Goal: Task Accomplishment & Management: Complete application form

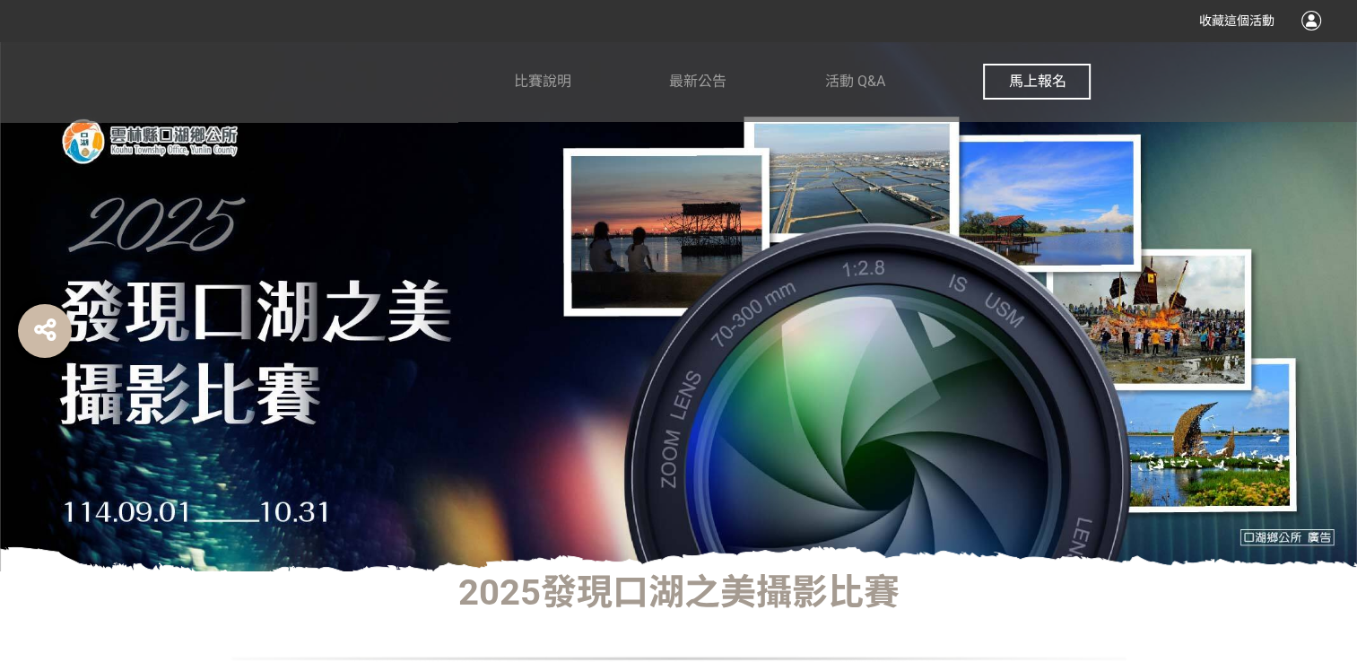
click at [1039, 80] on span "馬上報名" at bounding box center [1036, 81] width 57 height 17
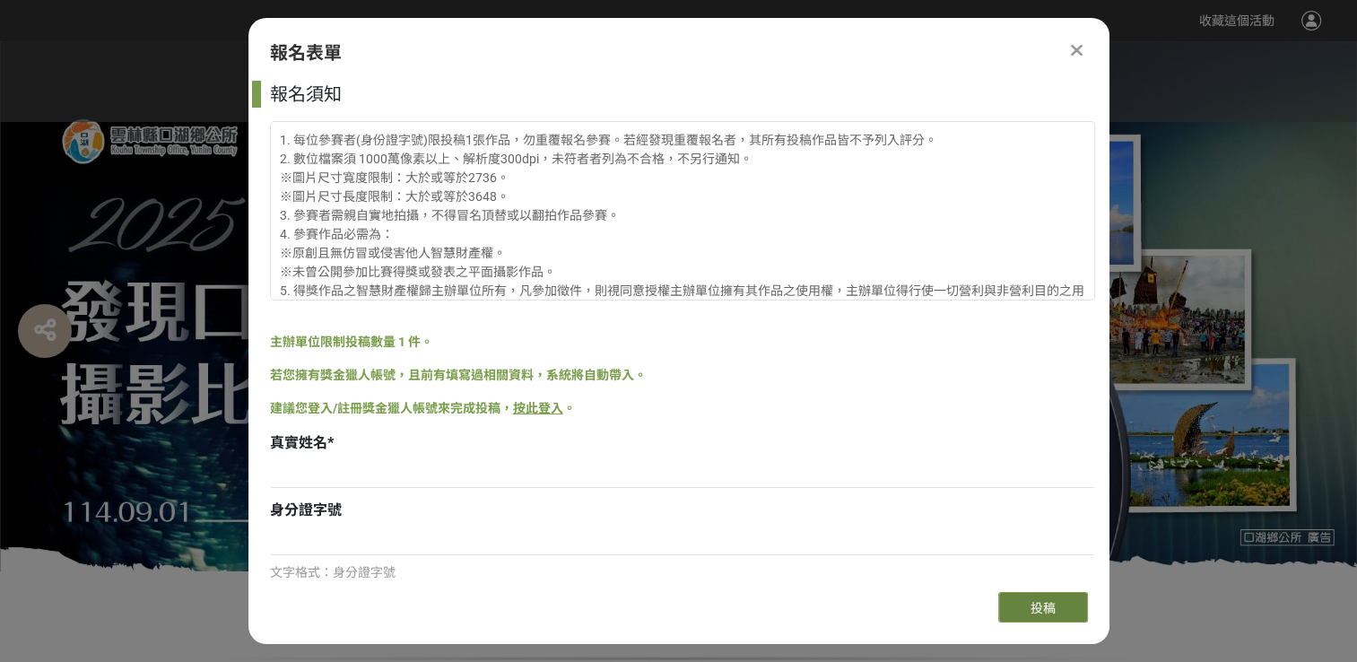
click at [1041, 606] on span "投稿" at bounding box center [1042, 608] width 25 height 14
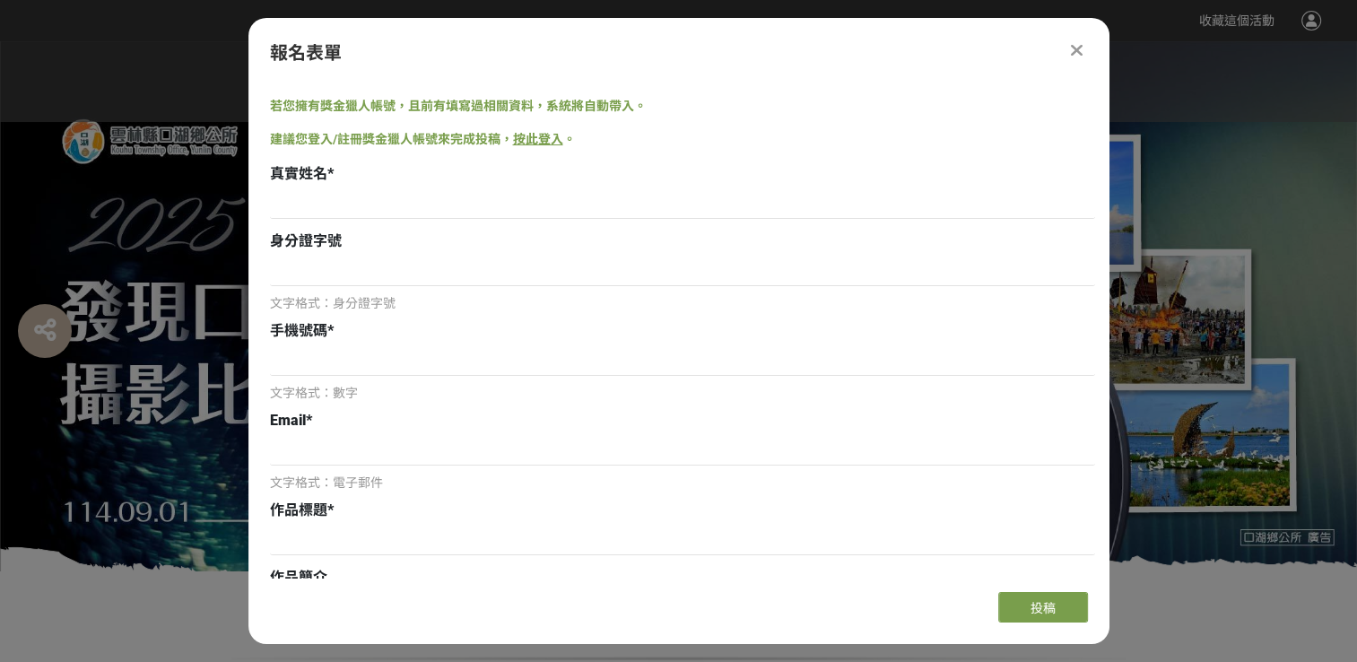
scroll to position [179, 0]
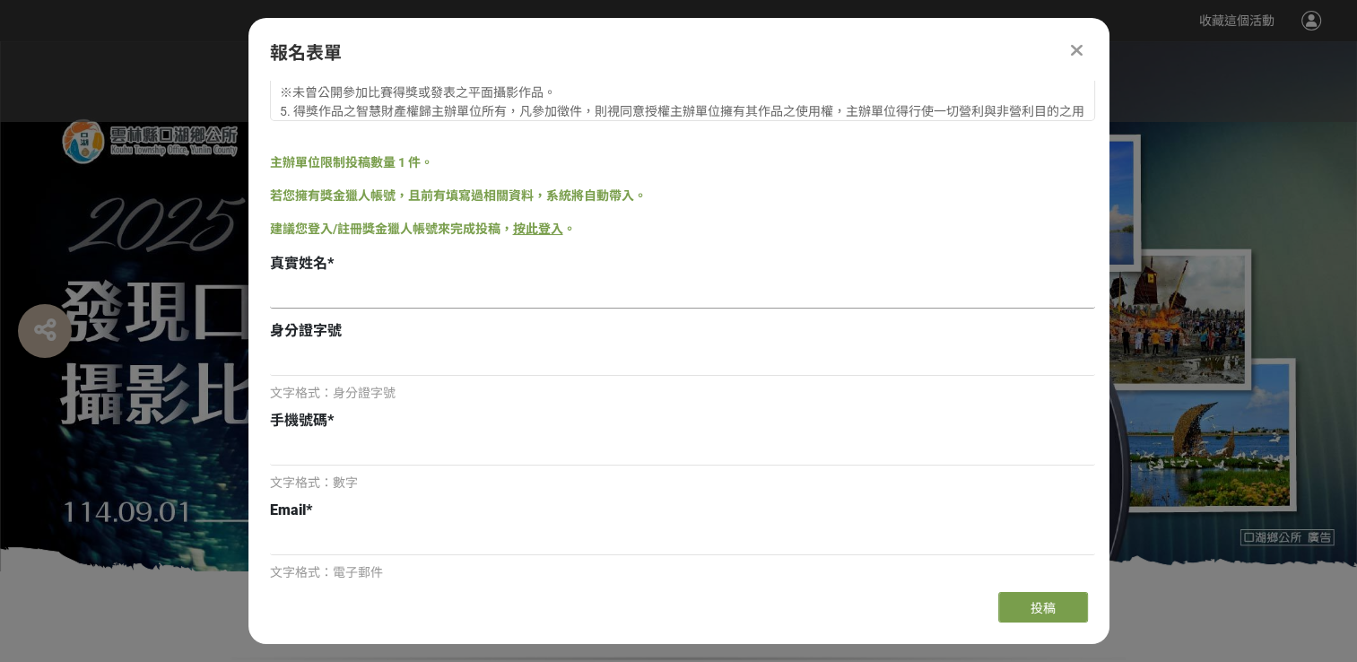
click at [331, 285] on input at bounding box center [682, 293] width 825 height 30
type input "[PERSON_NAME]"
drag, startPoint x: 291, startPoint y: 357, endPoint x: 301, endPoint y: 360, distance: 11.3
click at [291, 358] on input at bounding box center [682, 360] width 825 height 30
type input "ㄠ"
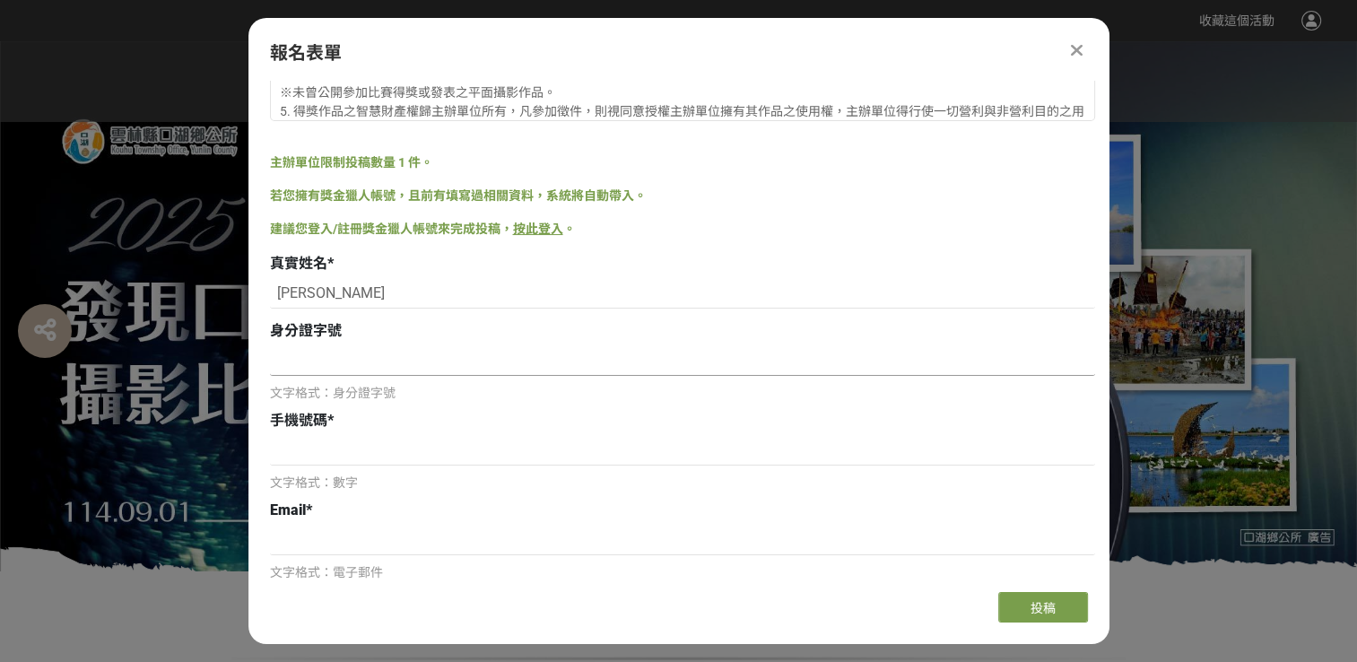
type input "l"
type input "L120860271"
click at [297, 450] on input at bounding box center [682, 450] width 825 height 30
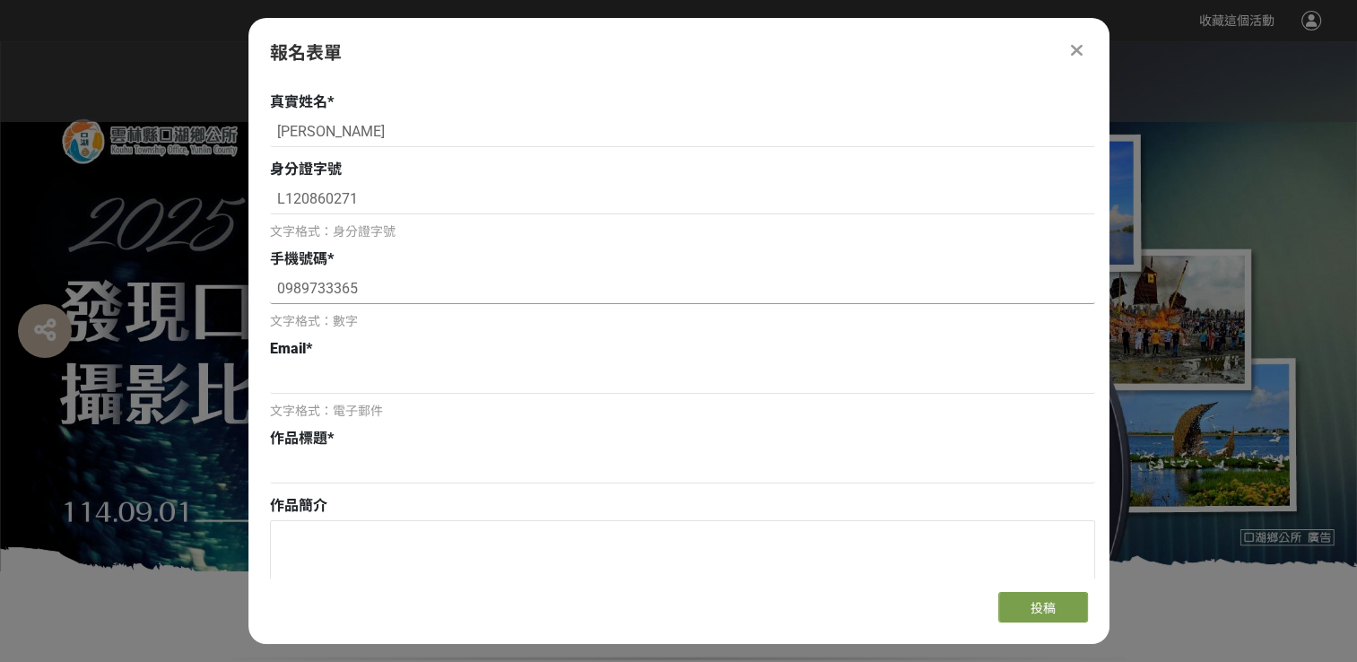
scroll to position [359, 0]
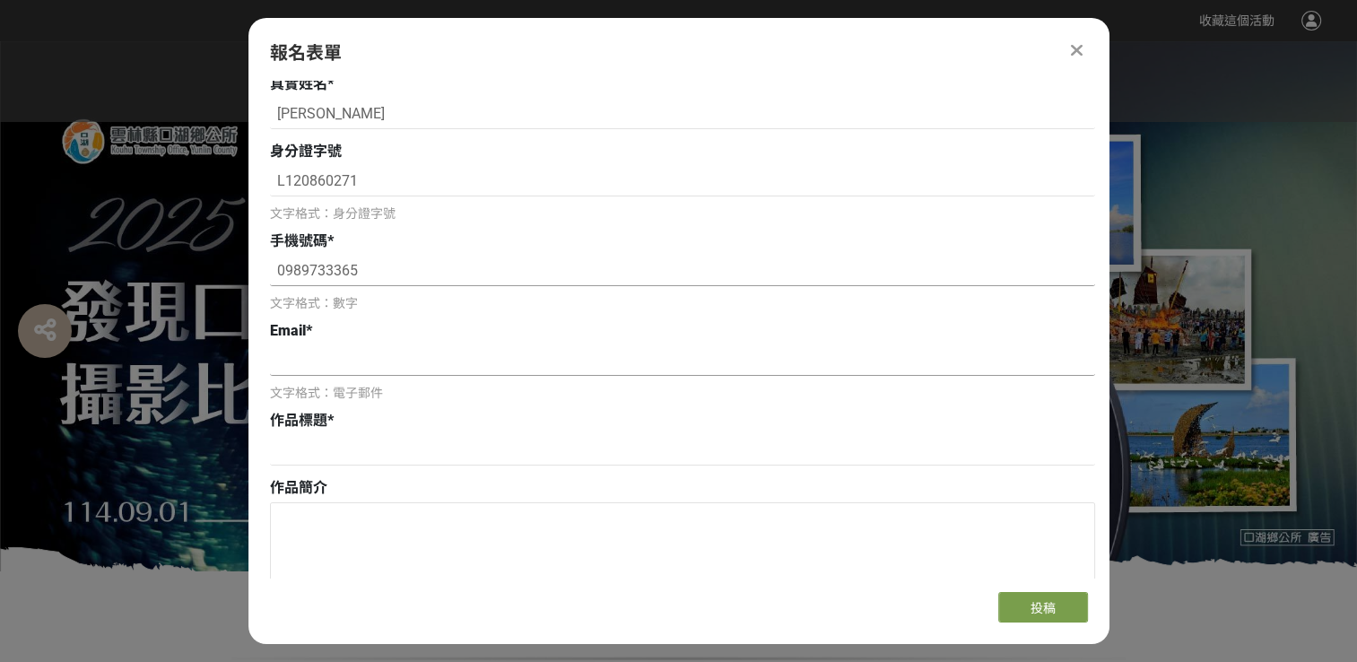
type input "0989733365"
drag, startPoint x: 285, startPoint y: 371, endPoint x: 334, endPoint y: 368, distance: 48.6
click at [285, 371] on input at bounding box center [682, 360] width 825 height 30
type input "ss0402ss@yahoo.com.tw"
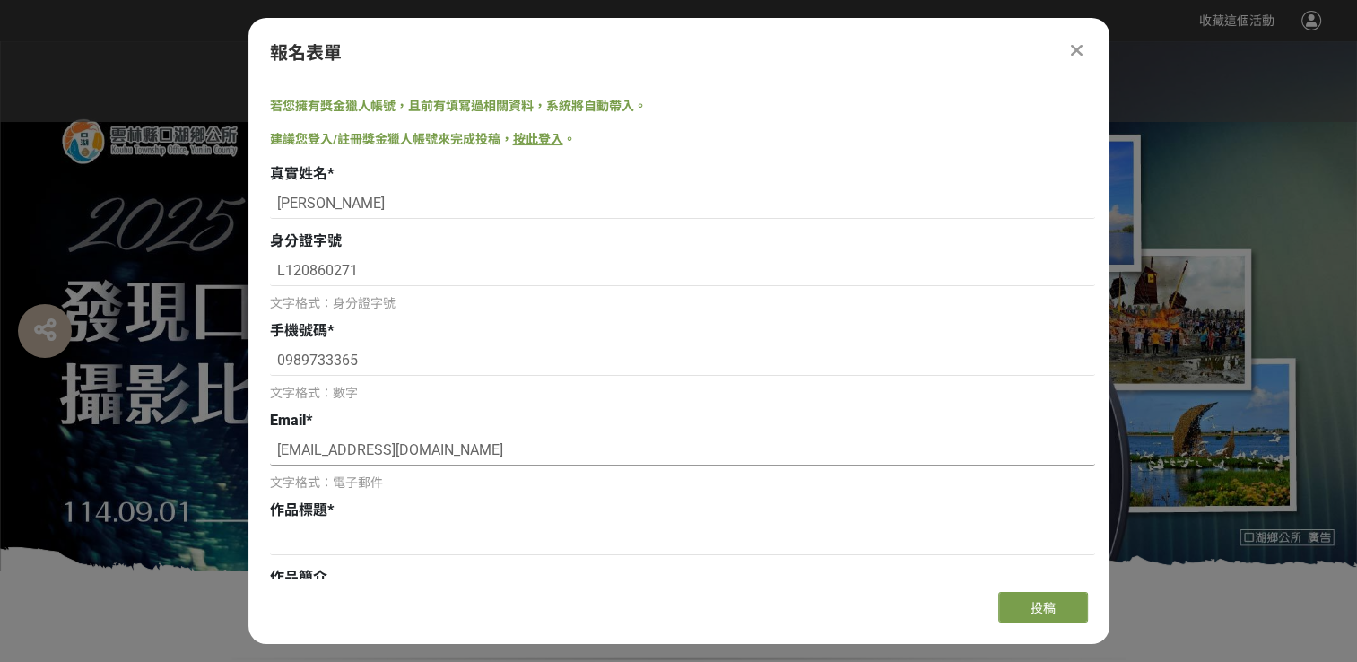
scroll to position [538, 0]
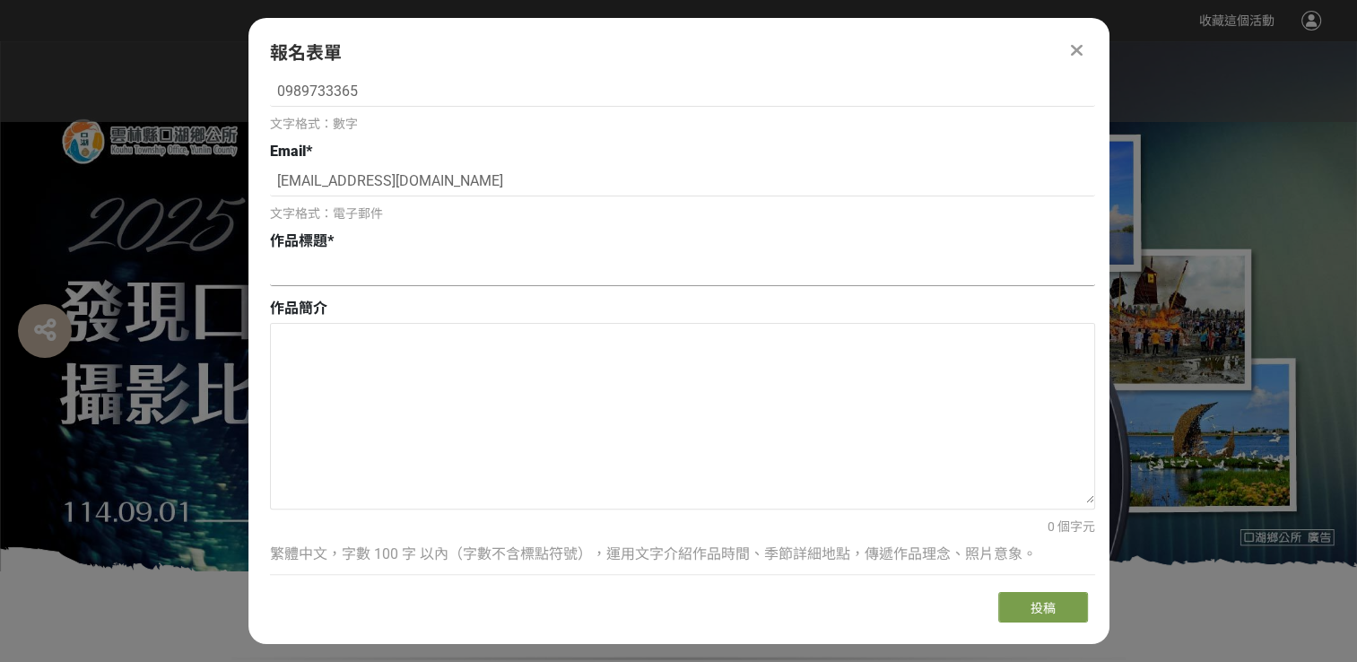
click at [291, 274] on input at bounding box center [682, 271] width 825 height 30
type input "2"
type input "擔"
click at [334, 274] on input at bounding box center [682, 271] width 825 height 30
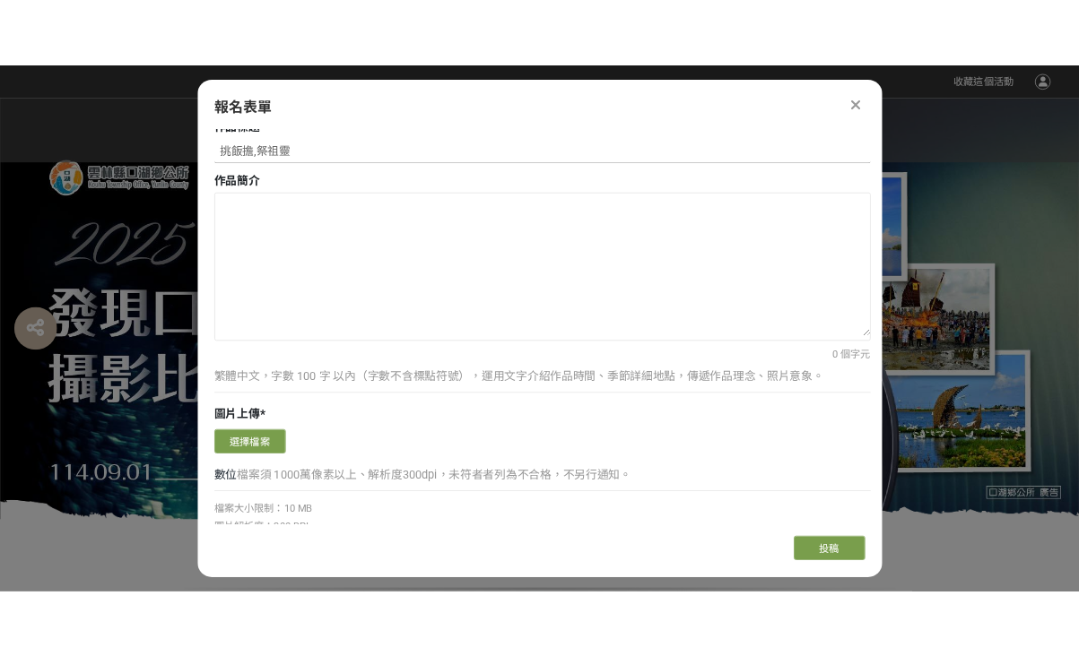
scroll to position [717, 0]
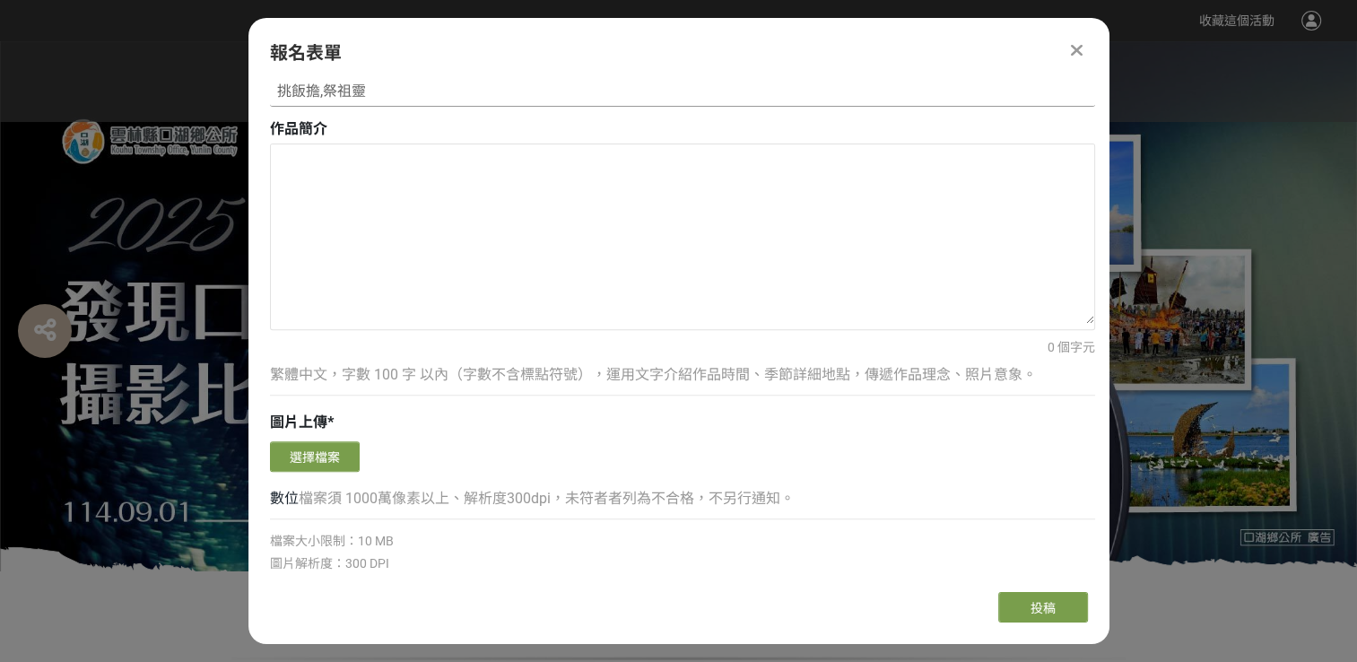
type input "挑飯擔,祭祖靈"
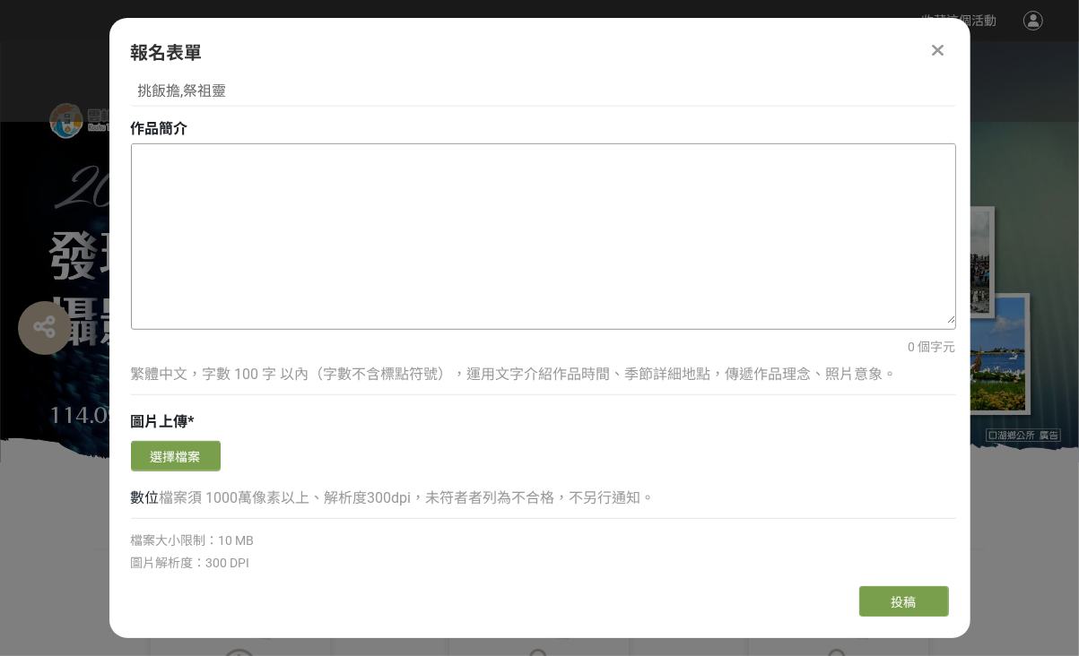
paste textarea "挑飯擔,祭祖靈,在雲林口湖鄉已成為國家級無形文化資產的重要民俗活動之一,在下寮仔萬善爺廟前透過宗教信仰儀式,藉以追思因水災罹難的先民,每年都有盛大的挑飯擔,祭…"
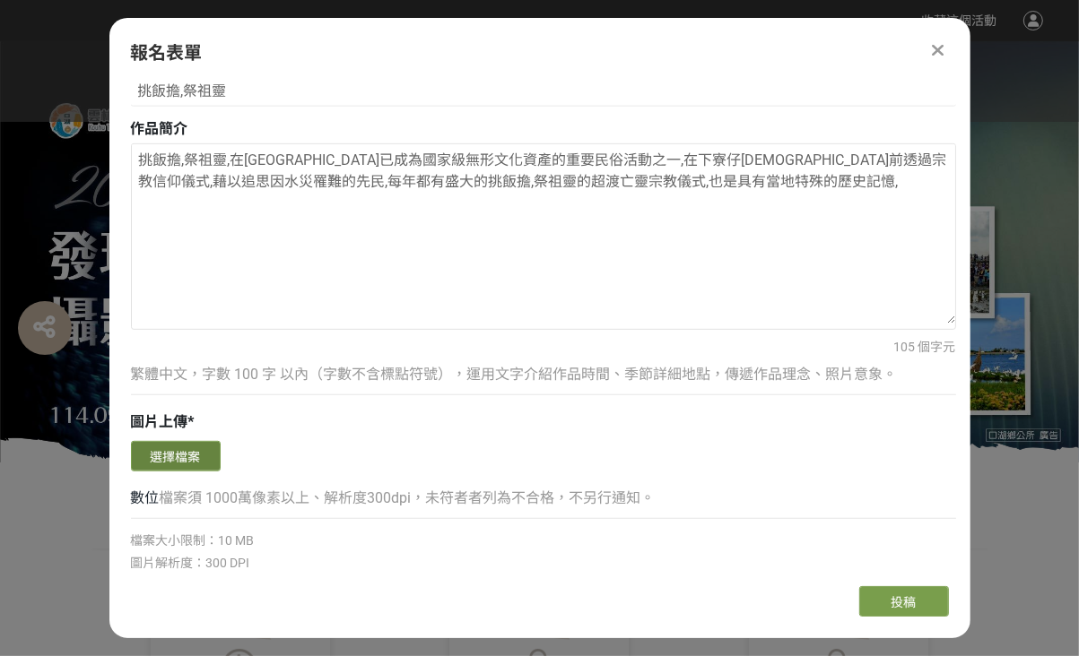
type textarea "挑飯擔,祭祖靈,在[GEOGRAPHIC_DATA]已成為國家級無形文化資產的重要民俗活動之一,在下寮仔[DEMOGRAPHIC_DATA]前透過宗教信仰儀式…"
click at [183, 458] on button "選擇檔案" at bounding box center [176, 456] width 90 height 30
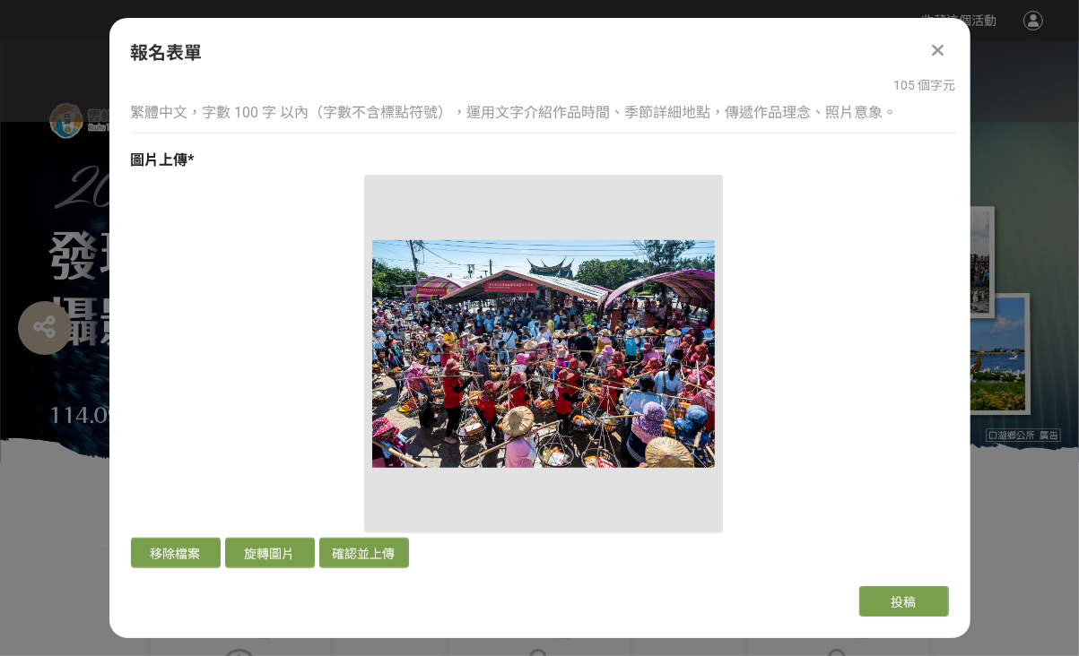
scroll to position [1076, 0]
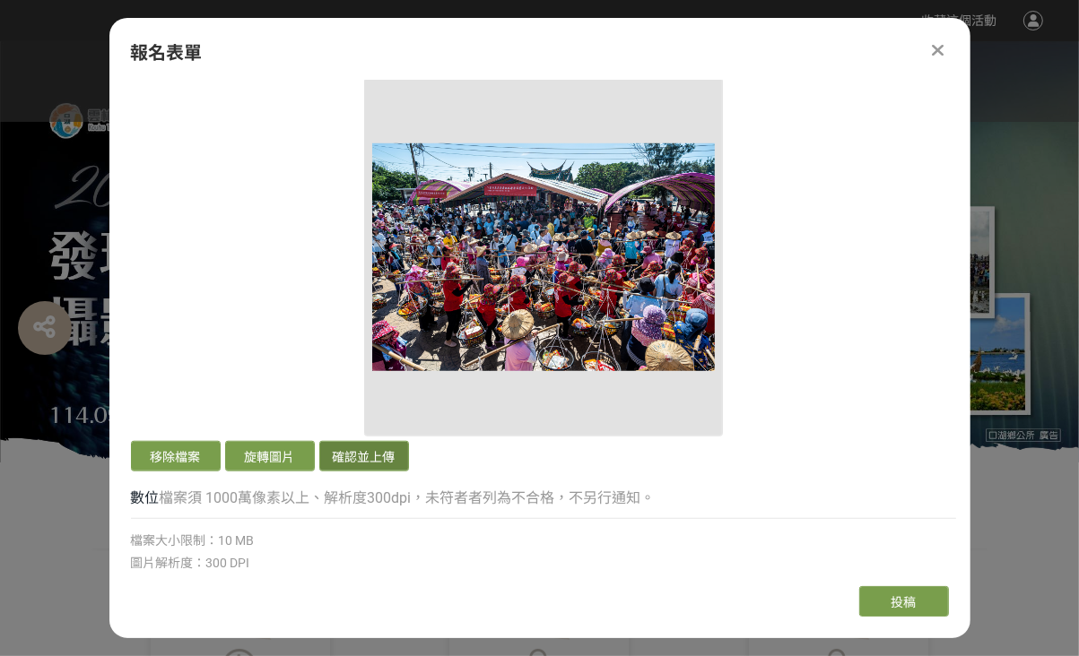
click at [372, 453] on button "確認並上傳" at bounding box center [364, 456] width 90 height 30
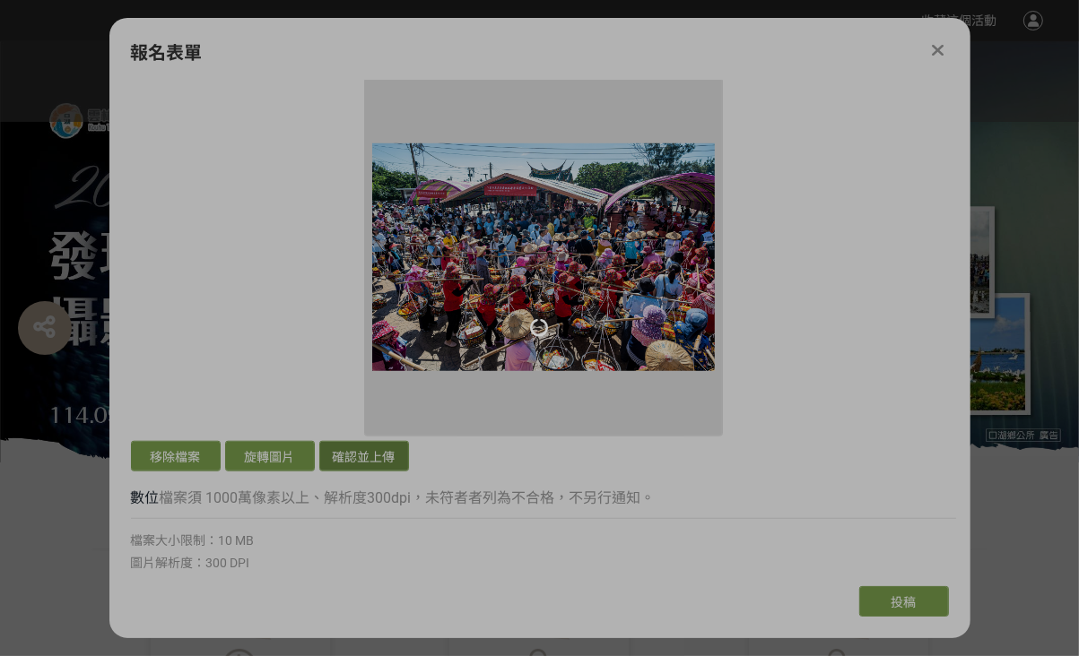
click at [358, 462] on div at bounding box center [539, 328] width 1079 height 656
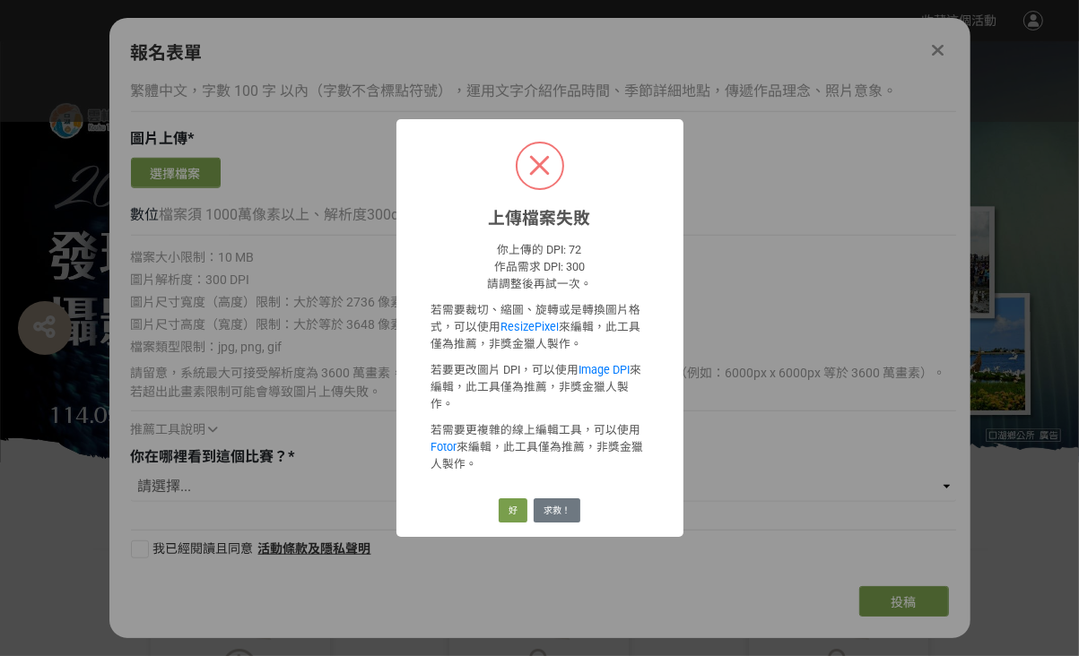
scroll to position [717, 0]
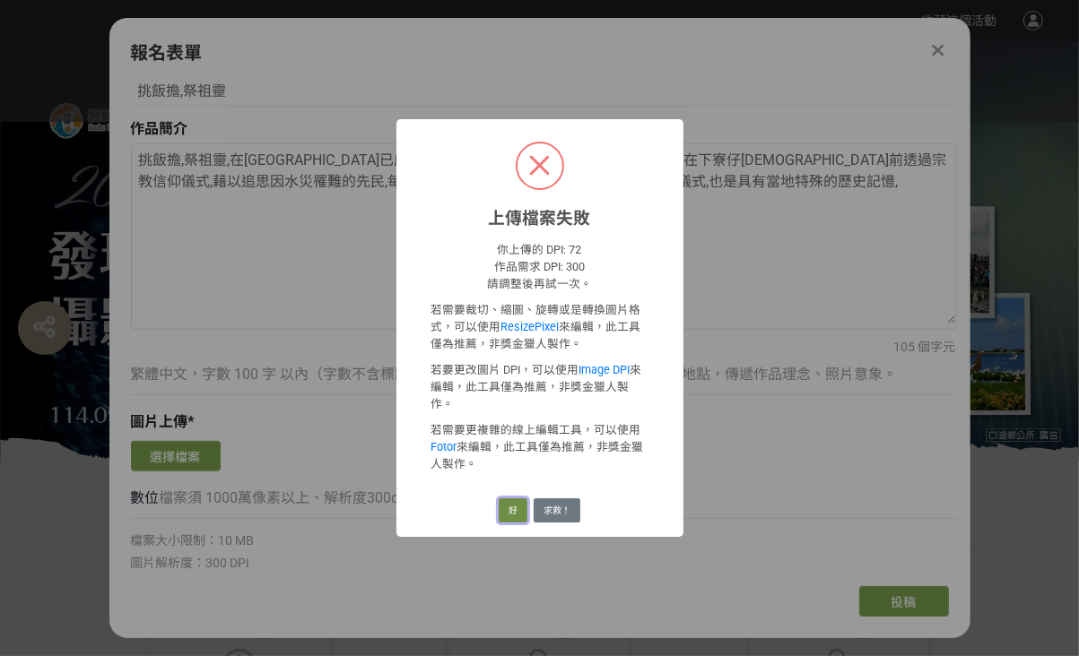
click at [512, 499] on button "好" at bounding box center [513, 511] width 29 height 25
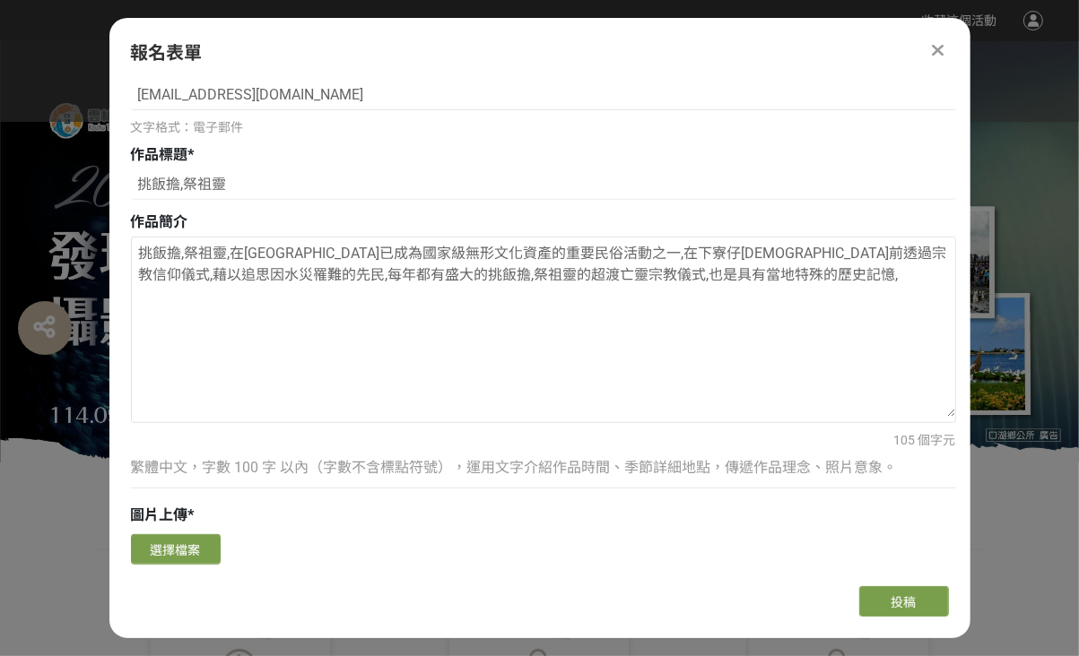
scroll to position [807, 0]
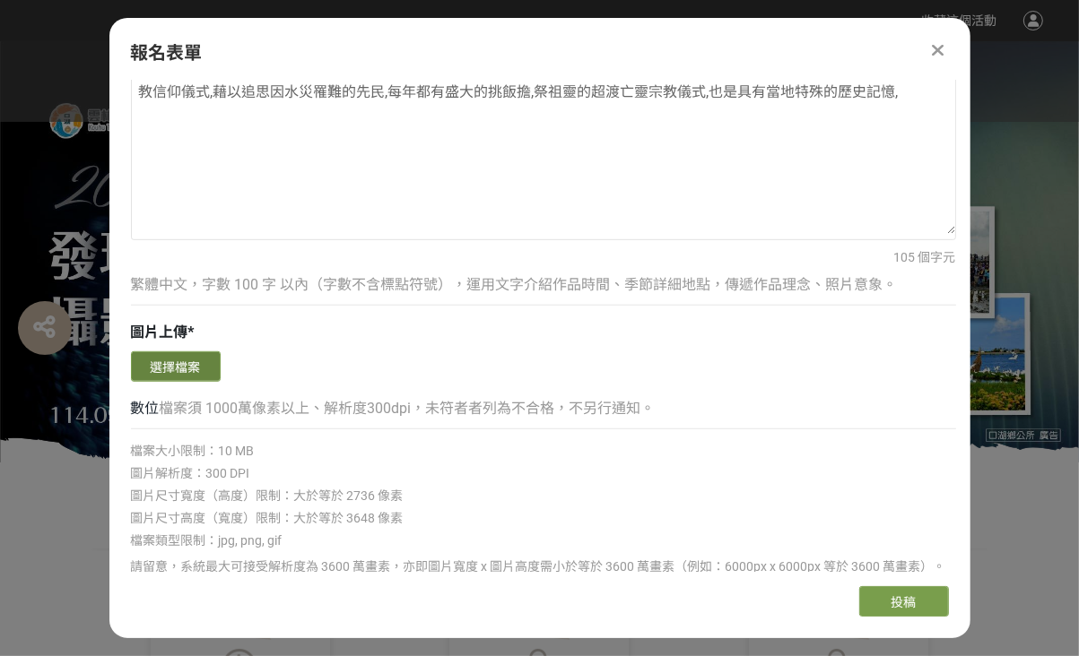
click at [190, 362] on button "選擇檔案" at bounding box center [176, 366] width 90 height 30
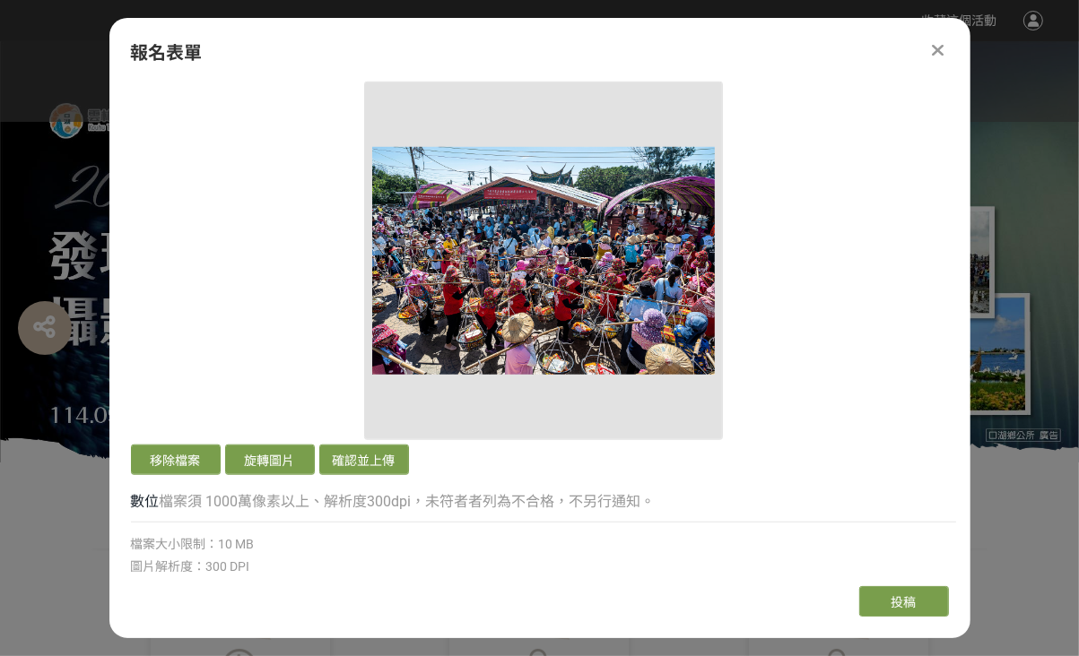
scroll to position [1076, 0]
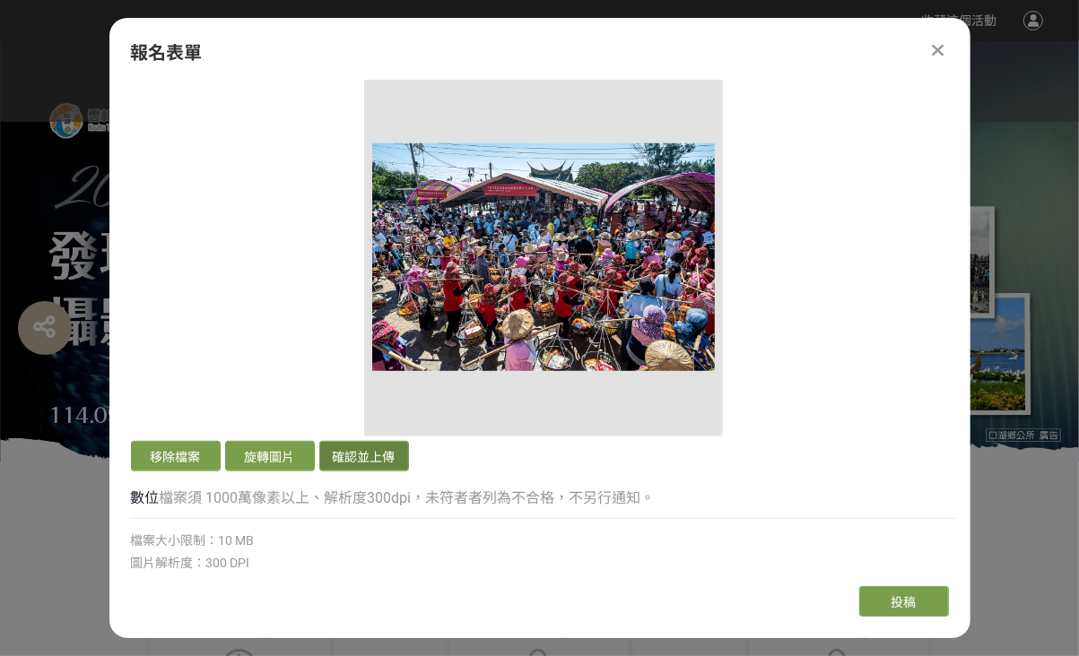
click at [367, 455] on button "確認並上傳" at bounding box center [364, 456] width 90 height 30
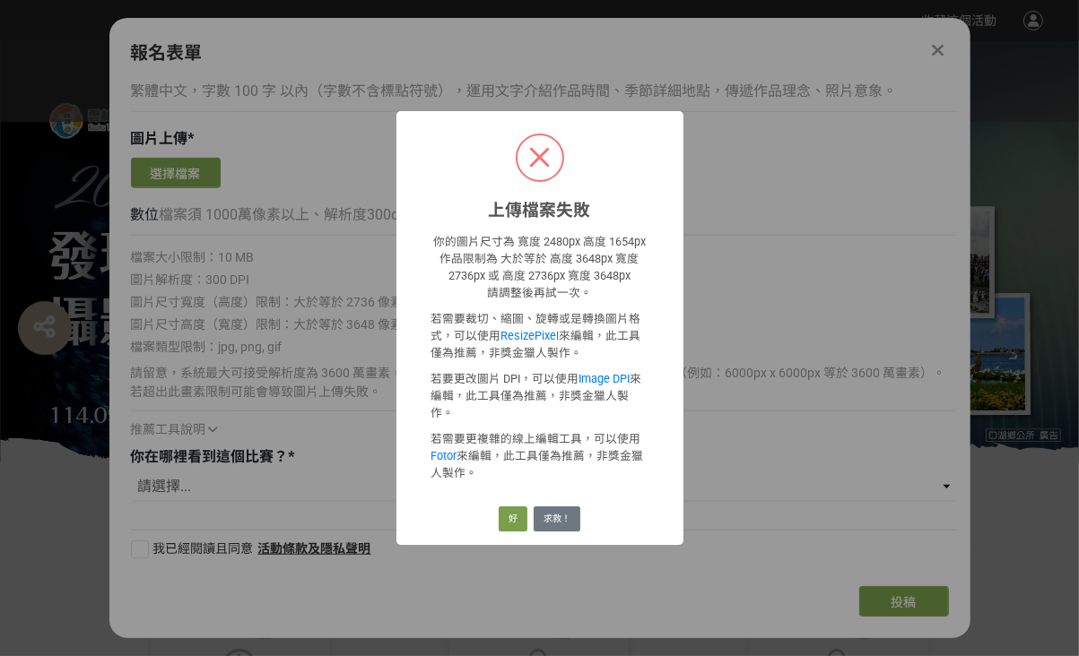
scroll to position [717, 0]
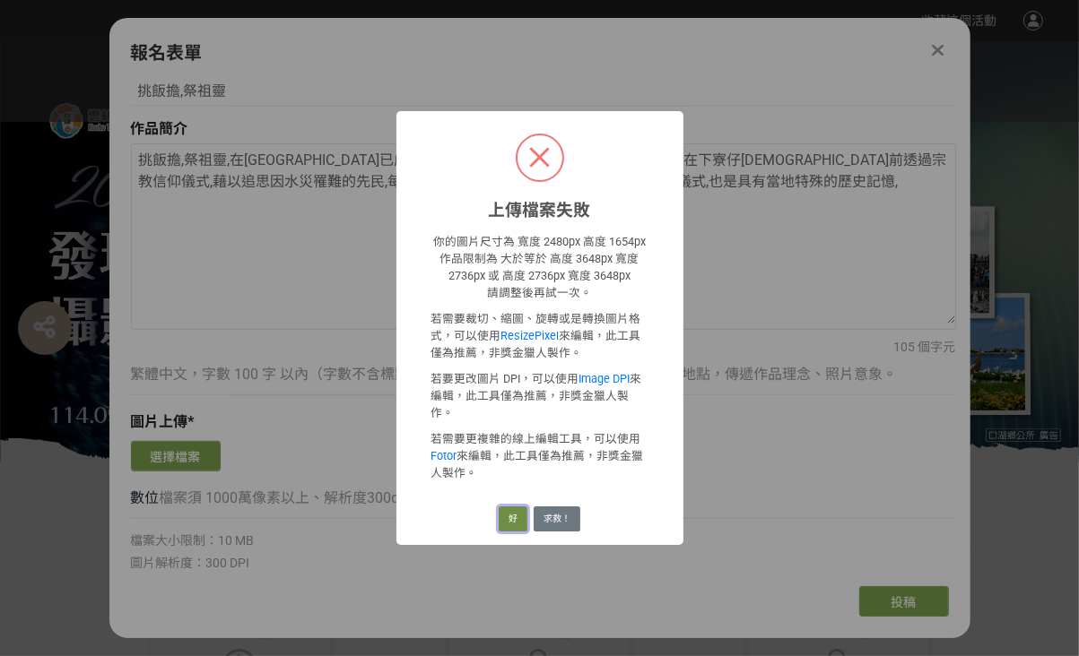
click at [511, 508] on button "好" at bounding box center [513, 519] width 29 height 25
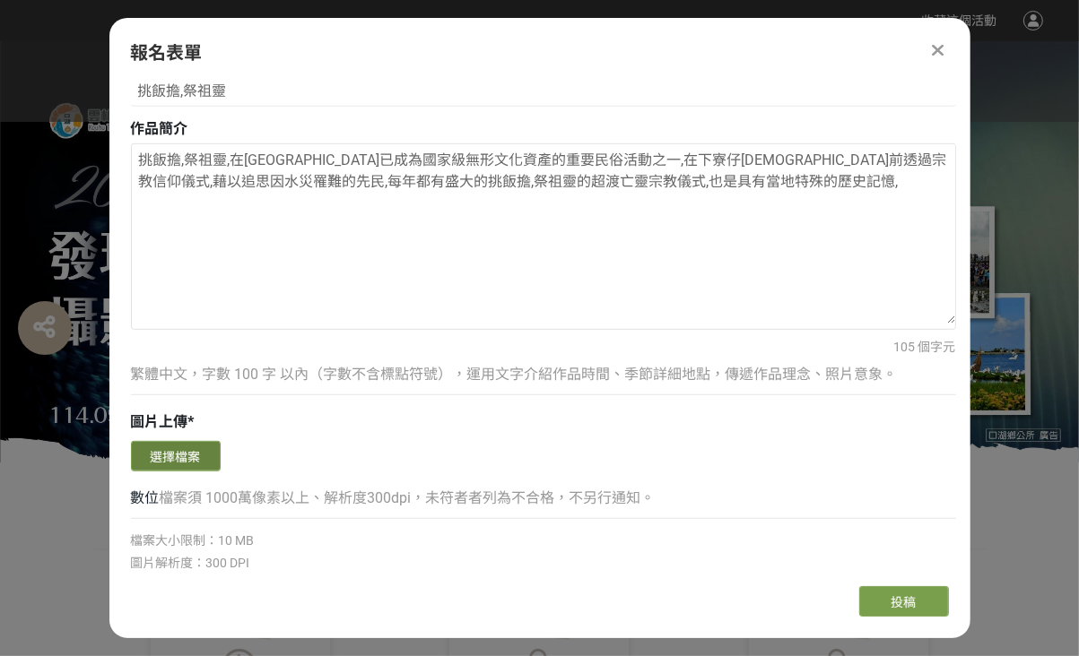
click at [184, 457] on button "選擇檔案" at bounding box center [176, 456] width 90 height 30
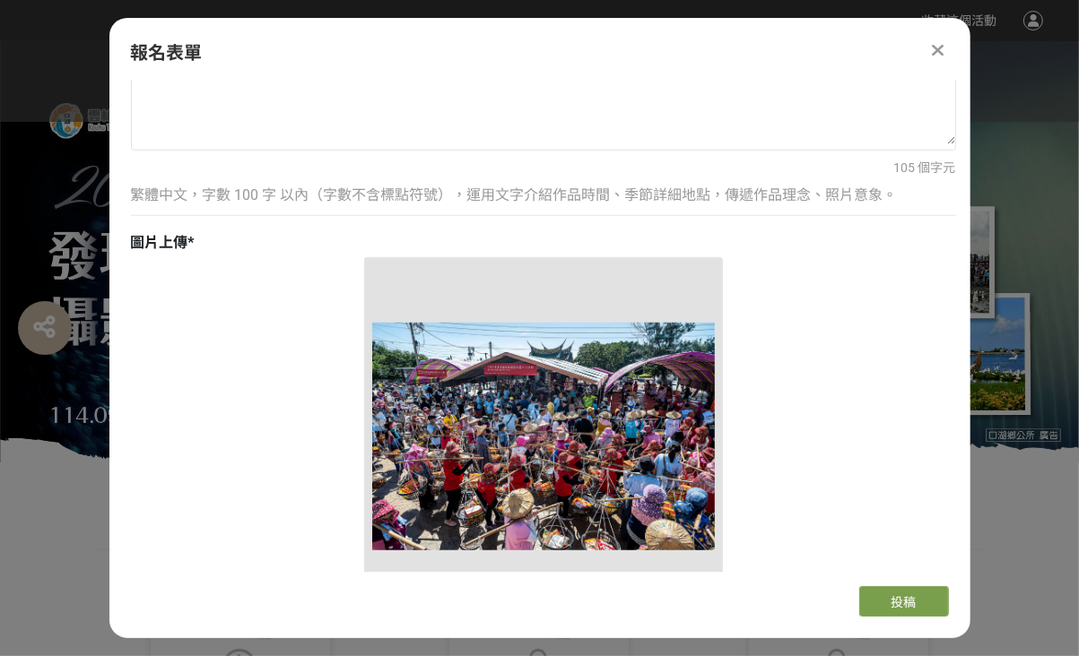
scroll to position [1076, 0]
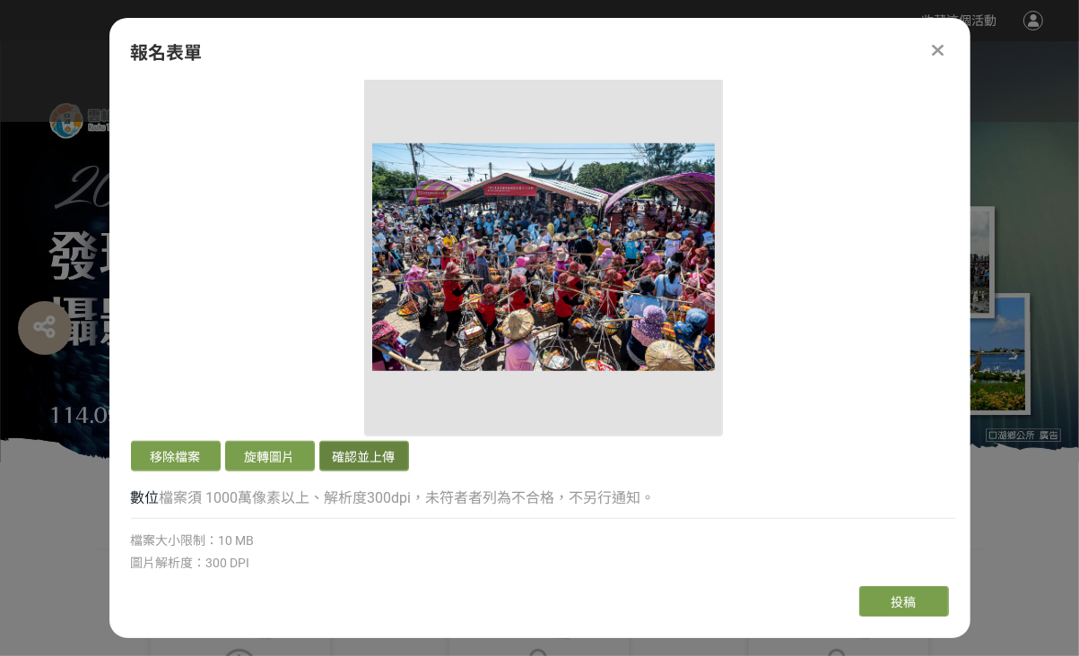
click at [353, 455] on button "確認並上傳" at bounding box center [364, 456] width 90 height 30
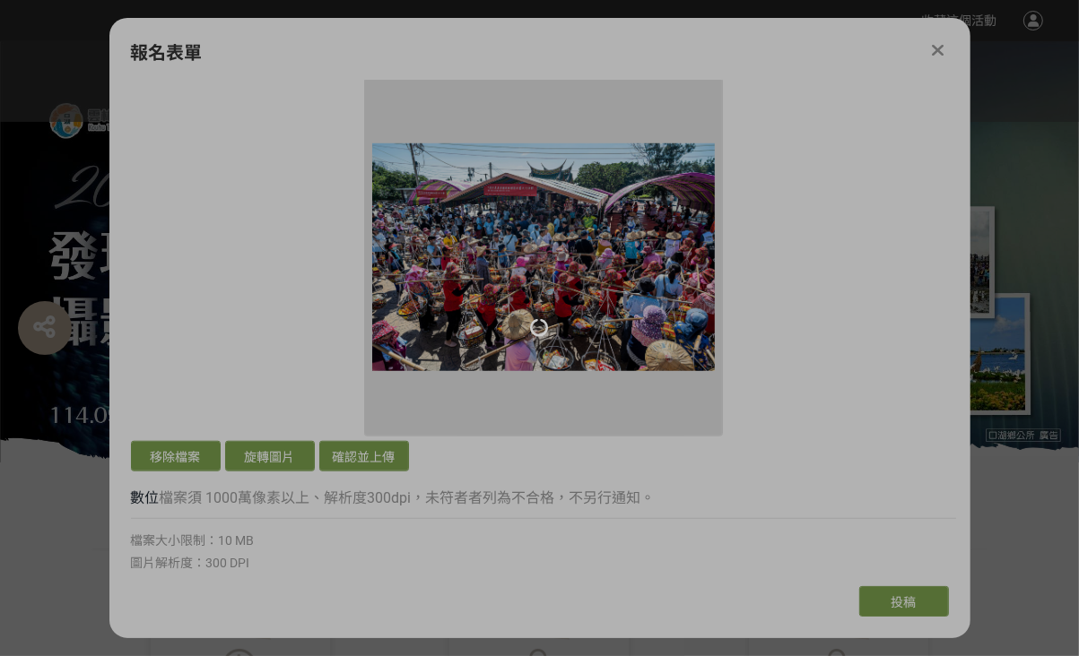
scroll to position [717, 0]
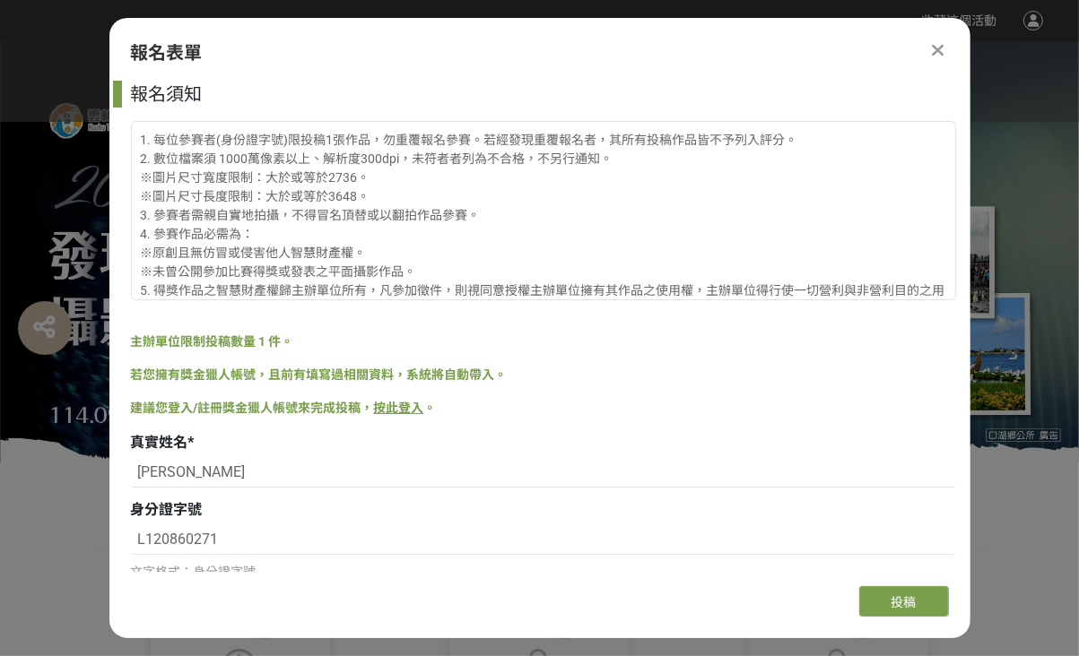
scroll to position [717, 0]
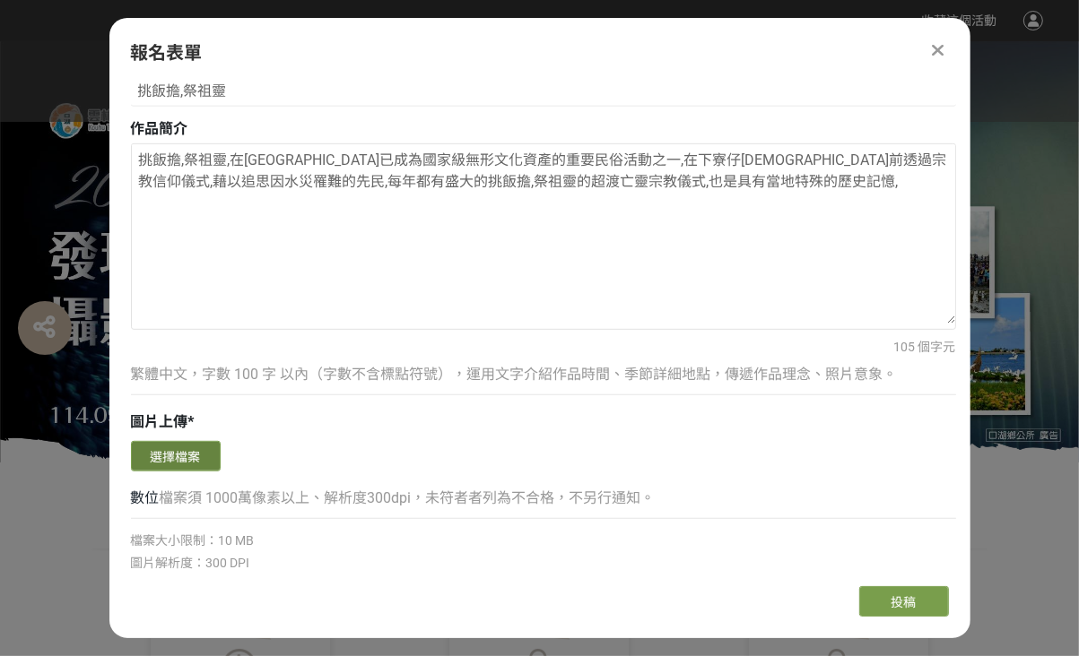
click at [186, 456] on button "選擇檔案" at bounding box center [176, 456] width 90 height 30
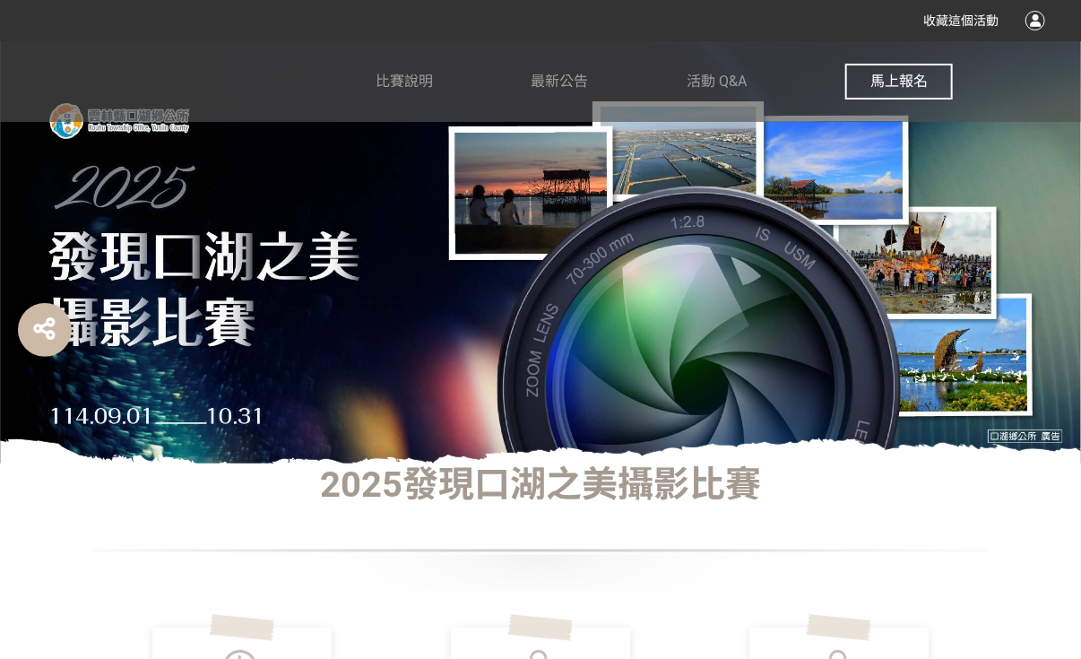
click at [916, 83] on span "馬上報名" at bounding box center [899, 81] width 57 height 17
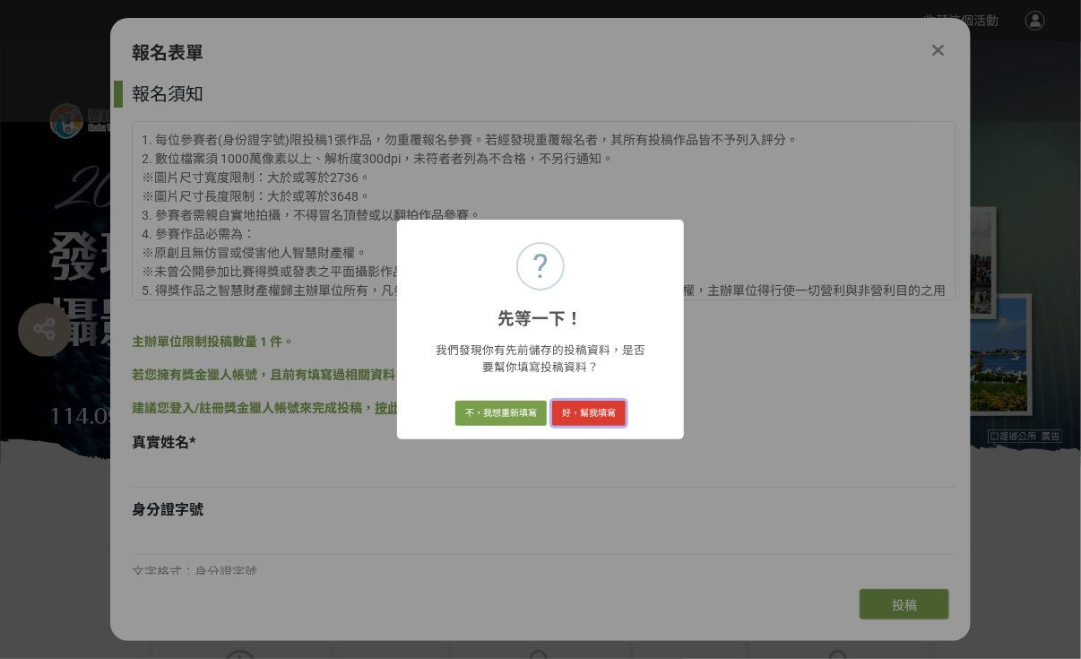
click at [589, 415] on button "好，幫我填寫" at bounding box center [589, 413] width 74 height 25
type input "[PERSON_NAME]"
type input "L120860271"
type input "0989733365"
type input "[EMAIL_ADDRESS][DOMAIN_NAME]"
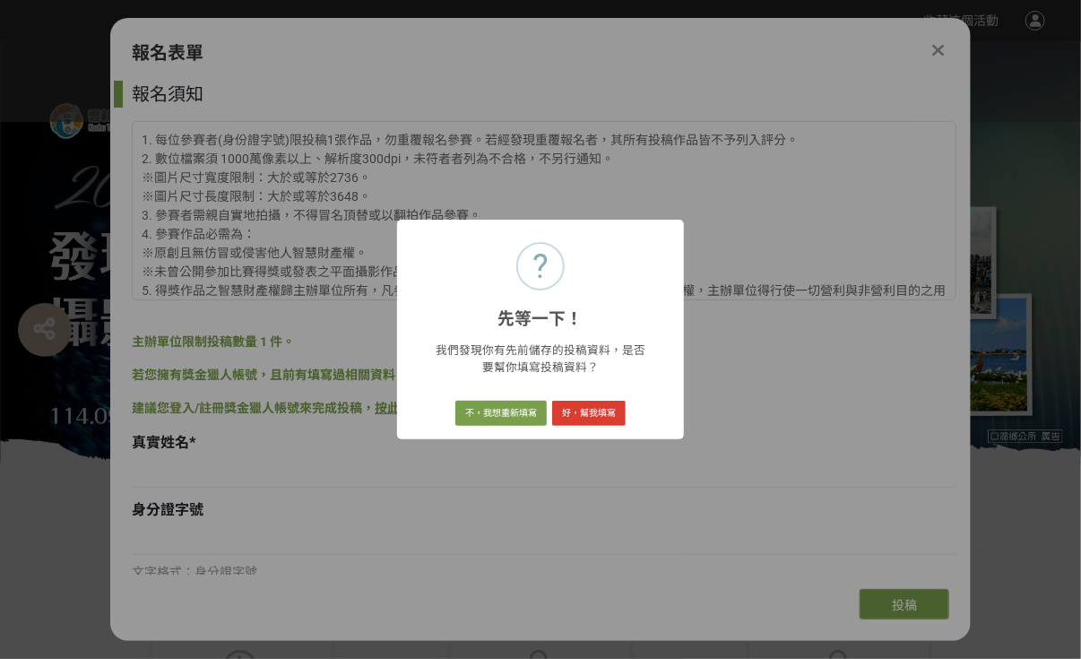
type input "挑飯擔,祭祖靈"
type textarea "挑飯擔,祭祖靈,在[GEOGRAPHIC_DATA]已成為國家級無形文化資產的重要民俗活動之一,在下寮仔[DEMOGRAPHIC_DATA]前透過宗教信仰儀式…"
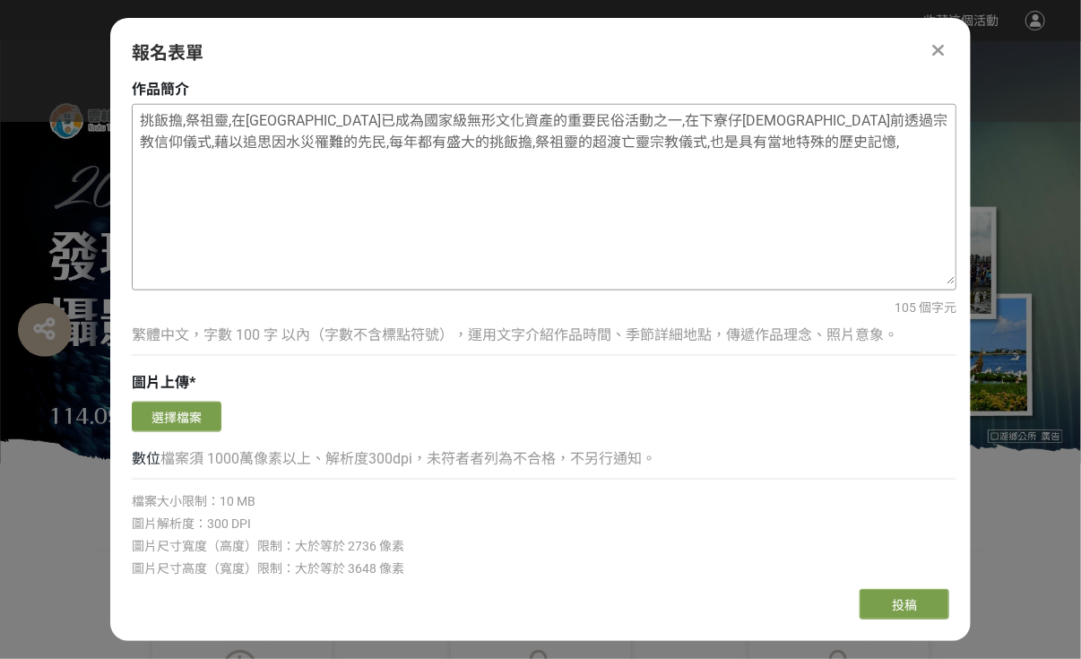
scroll to position [717, 0]
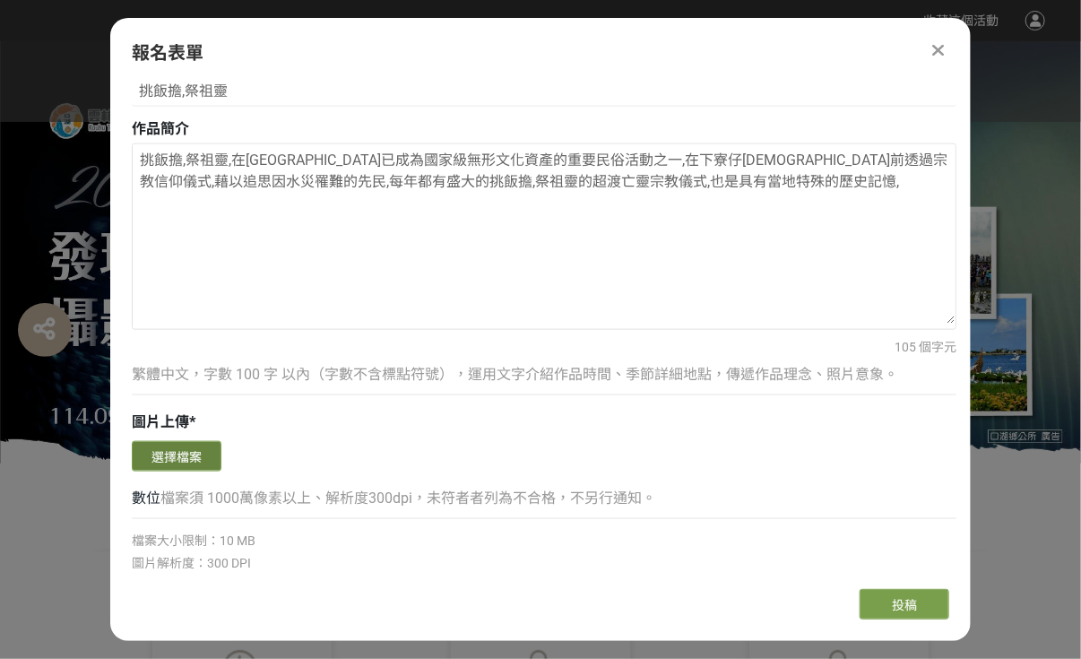
click at [200, 455] on button "選擇檔案" at bounding box center [177, 456] width 90 height 30
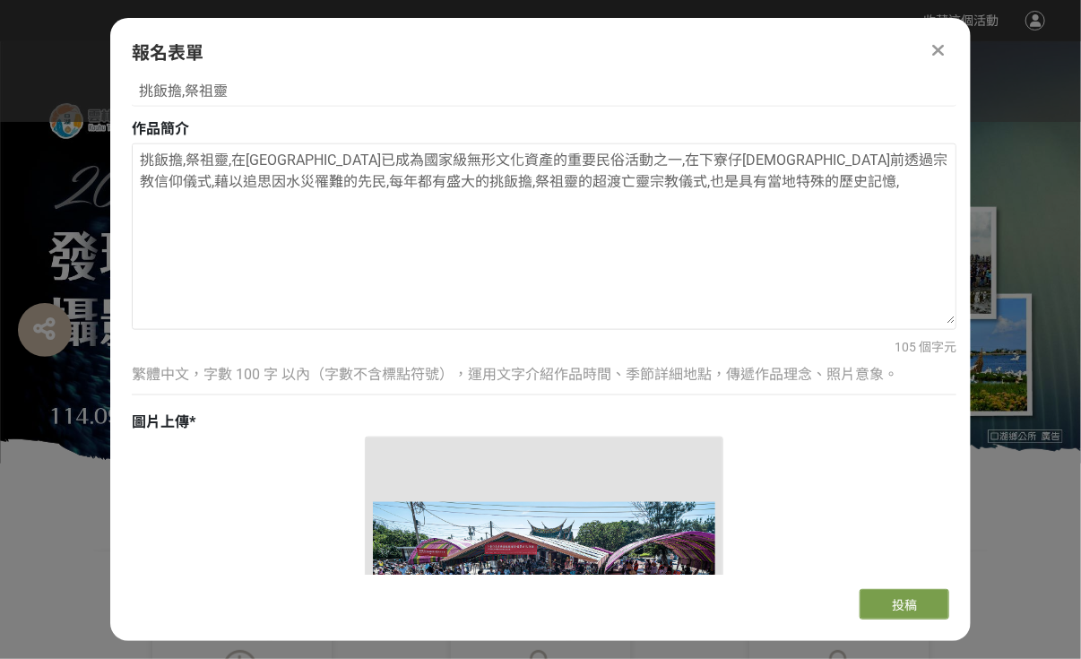
scroll to position [1076, 0]
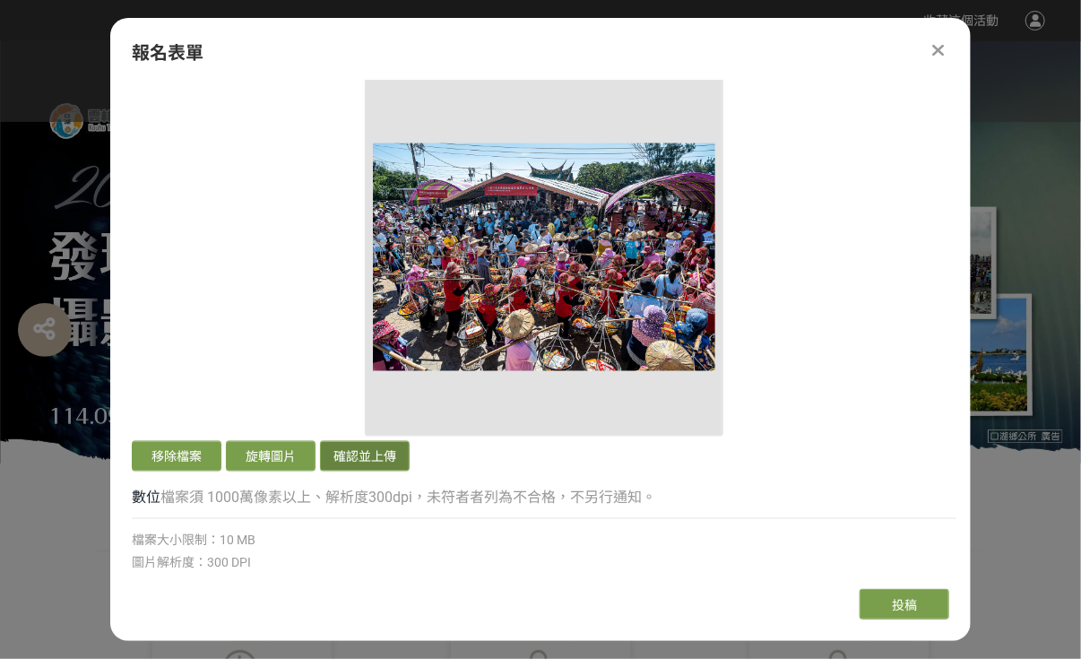
click at [356, 459] on button "確認並上傳" at bounding box center [365, 456] width 90 height 30
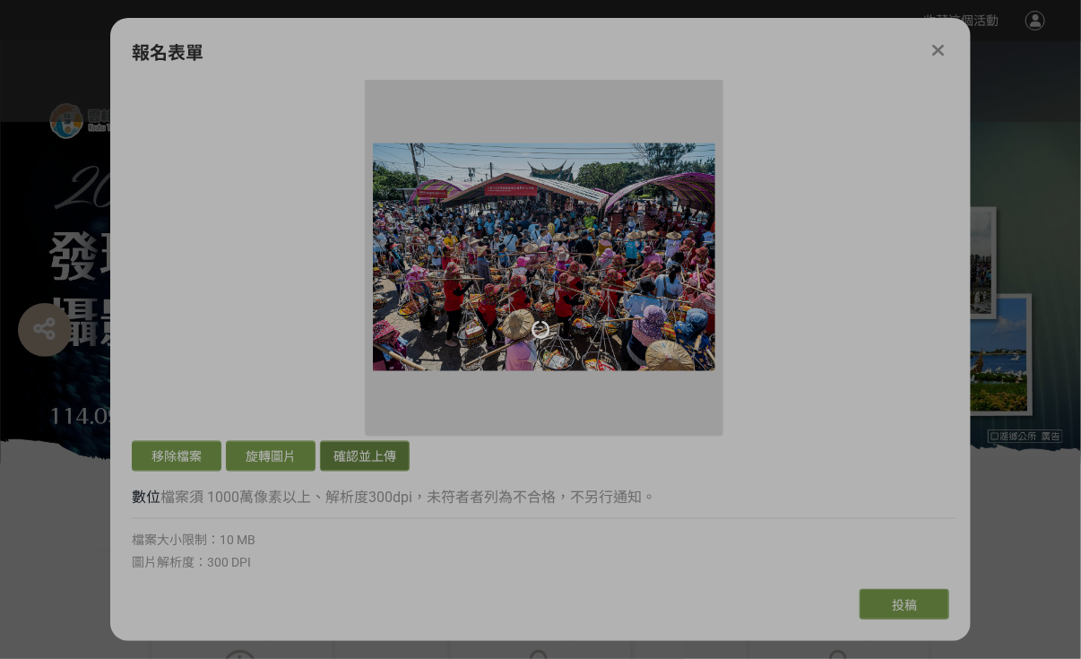
scroll to position [717, 0]
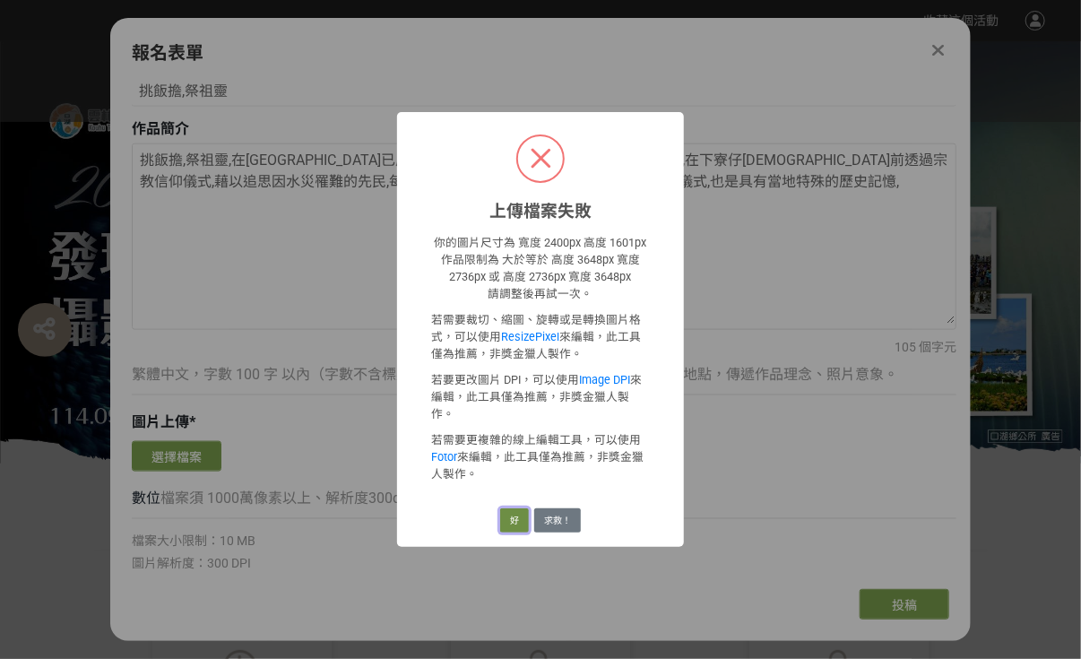
click at [506, 508] on button "好" at bounding box center [514, 520] width 29 height 25
